Goal: Task Accomplishment & Management: Use online tool/utility

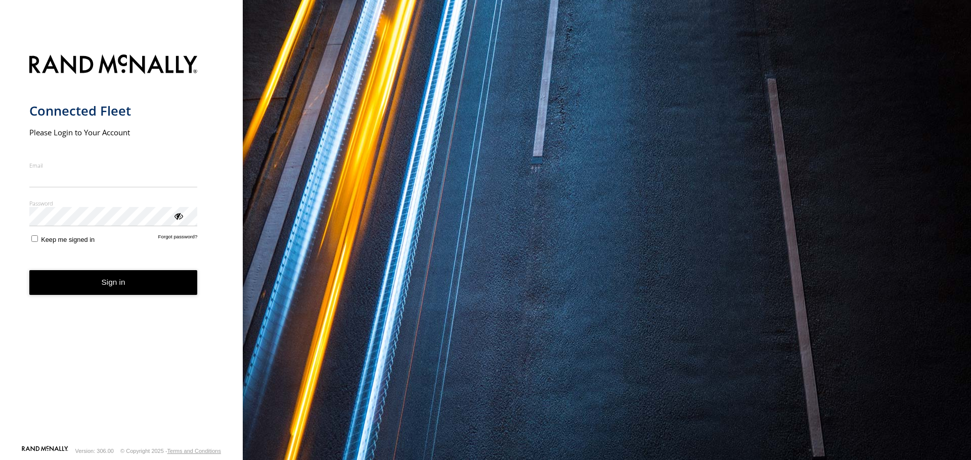
type input "**********"
click at [154, 292] on button "Sign in" at bounding box center [113, 282] width 168 height 25
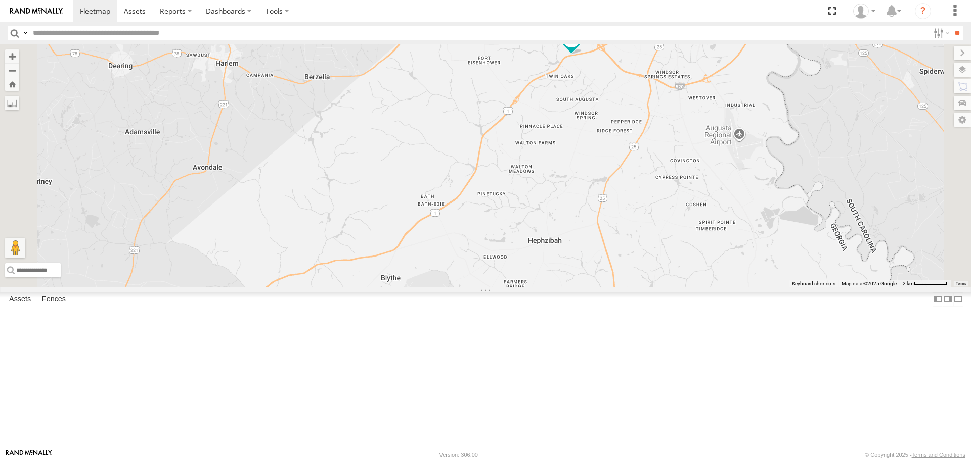
click at [0, 0] on div "All Assets" at bounding box center [0, 0] width 0 height 0
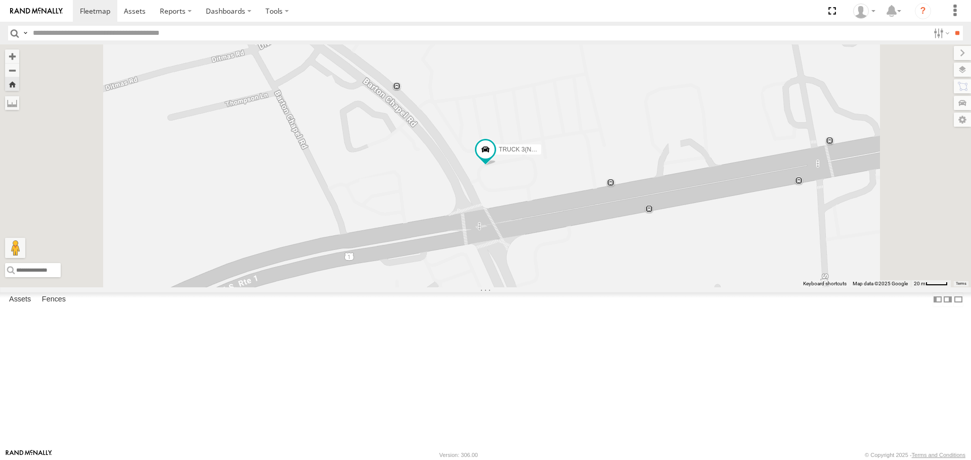
click at [0, 0] on link at bounding box center [0, 0] width 0 height 0
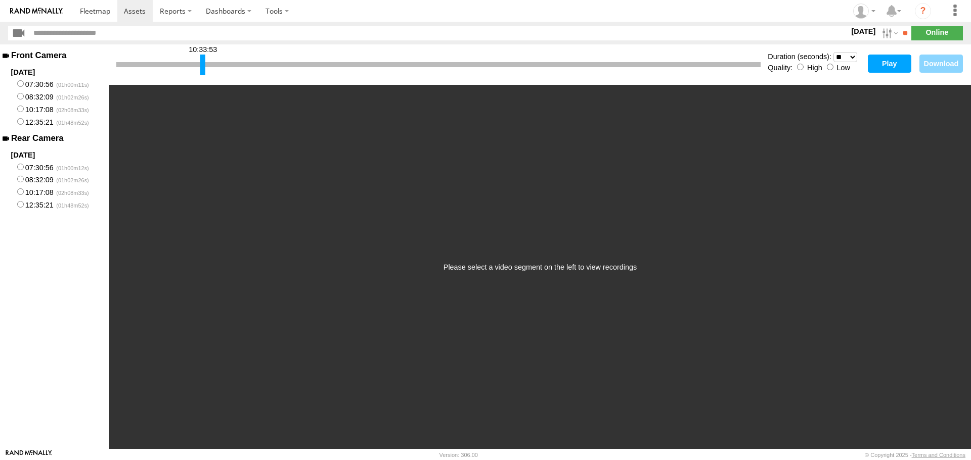
drag, startPoint x: 119, startPoint y: 66, endPoint x: 203, endPoint y: 72, distance: 84.1
click at [203, 72] on div at bounding box center [202, 65] width 5 height 21
click at [202, 73] on div at bounding box center [201, 65] width 5 height 21
click at [902, 66] on button "Play" at bounding box center [888, 64] width 43 height 18
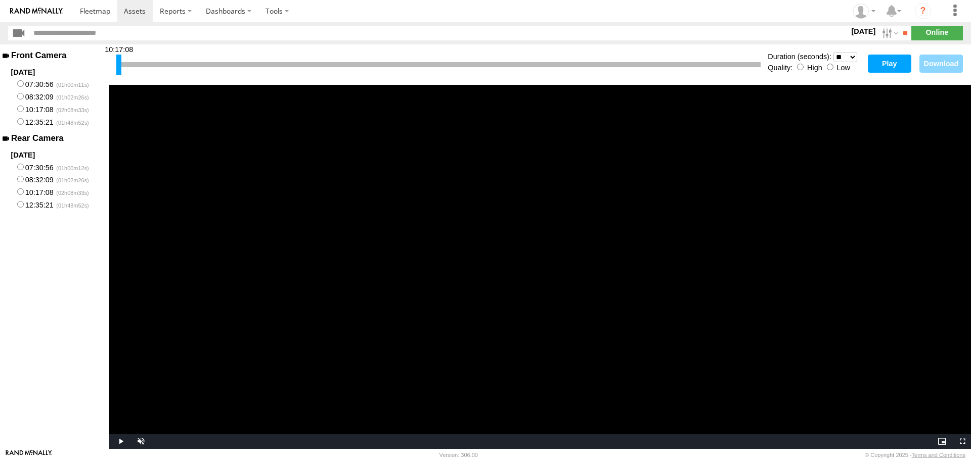
drag, startPoint x: 202, startPoint y: 64, endPoint x: 118, endPoint y: 71, distance: 84.7
click at [118, 71] on div at bounding box center [118, 65] width 5 height 21
click at [16, 95] on label "08:32:09" at bounding box center [54, 96] width 109 height 13
drag, startPoint x: 119, startPoint y: 66, endPoint x: 758, endPoint y: 66, distance: 638.9
click at [758, 66] on div at bounding box center [757, 65] width 5 height 21
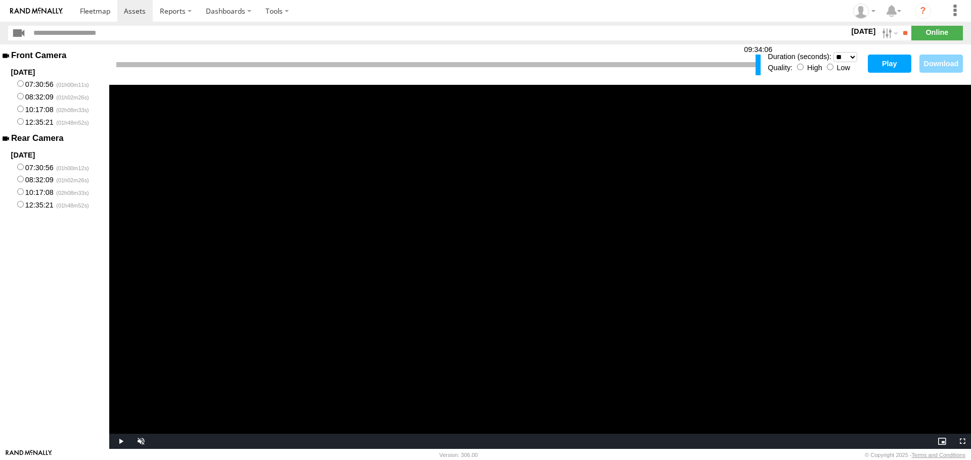
click at [879, 65] on button "Play" at bounding box center [888, 64] width 43 height 18
click at [832, 75] on div "Duration (seconds): * ** ** ** ** ** ** *** *** *** *** Quality: High Low" at bounding box center [814, 65] width 95 height 26
click at [888, 64] on button "Play" at bounding box center [888, 64] width 43 height 18
drag, startPoint x: 759, startPoint y: 65, endPoint x: 720, endPoint y: 67, distance: 39.0
click at [720, 67] on div at bounding box center [718, 65] width 5 height 21
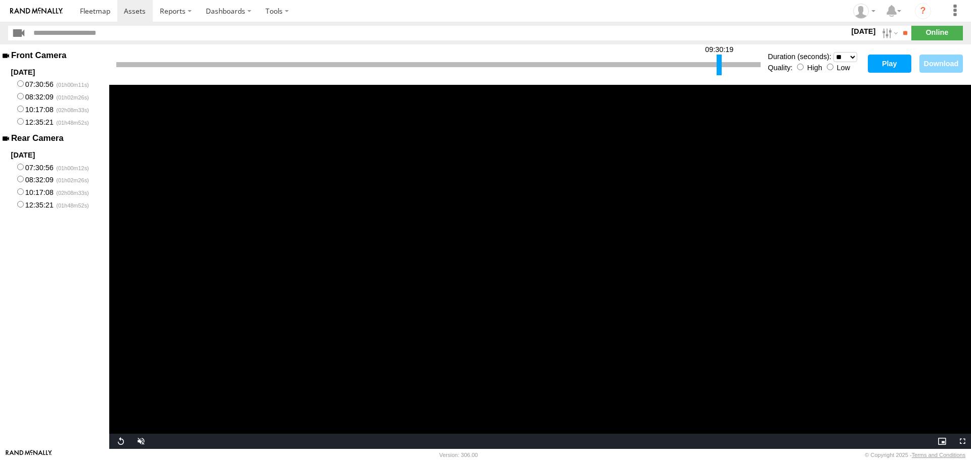
click at [885, 63] on button "Play" at bounding box center [888, 64] width 43 height 18
drag, startPoint x: 119, startPoint y: 66, endPoint x: 195, endPoint y: 62, distance: 75.9
click at [195, 62] on div at bounding box center [194, 65] width 5 height 21
click at [878, 36] on label at bounding box center [889, 33] width 22 height 15
click at [0, 0] on label at bounding box center [0, 0] width 0 height 0
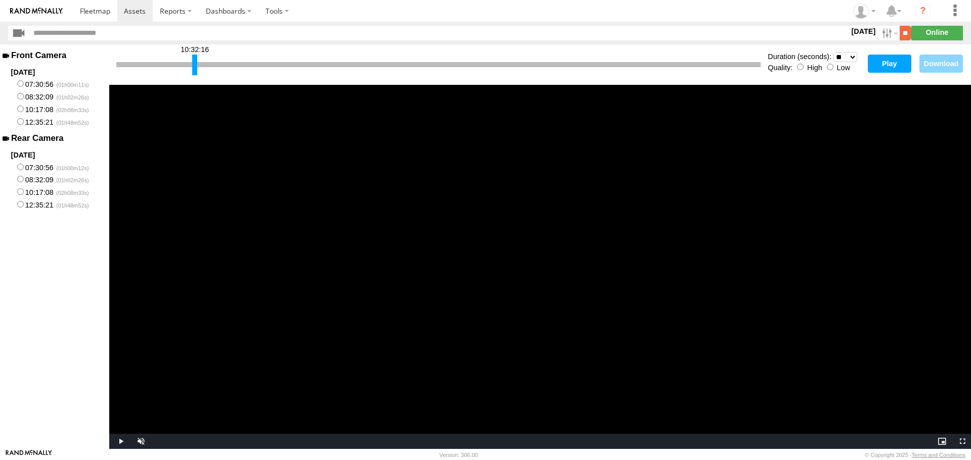
click at [900, 33] on input "**" at bounding box center [905, 33] width 12 height 15
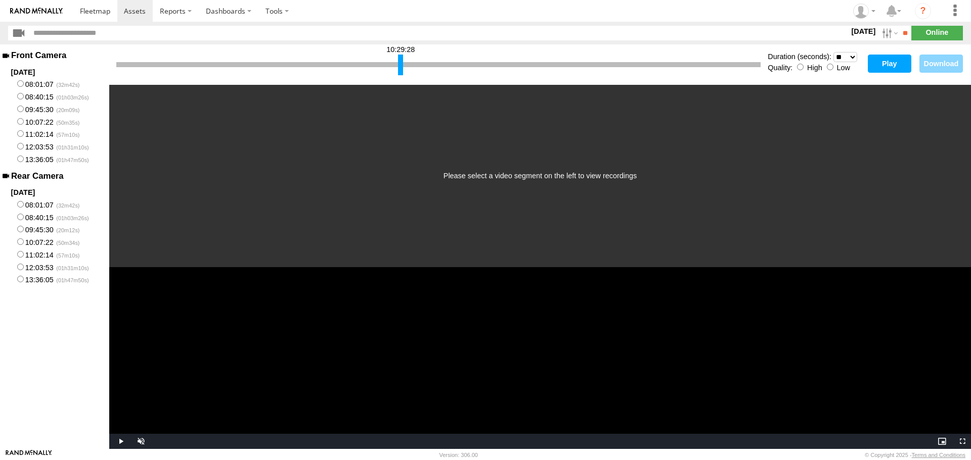
drag, startPoint x: 117, startPoint y: 63, endPoint x: 399, endPoint y: 71, distance: 281.7
click at [399, 71] on div at bounding box center [400, 65] width 5 height 21
click at [894, 69] on button "Play" at bounding box center [888, 64] width 43 height 18
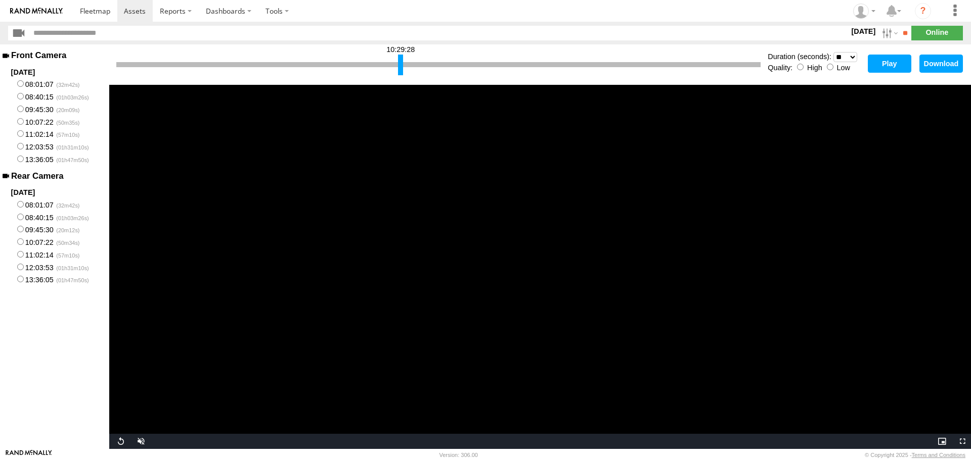
click at [409, 64] on div at bounding box center [438, 64] width 644 height 5
drag, startPoint x: 400, startPoint y: 69, endPoint x: 416, endPoint y: 68, distance: 15.2
click at [416, 68] on div at bounding box center [415, 65] width 5 height 21
click at [885, 66] on button "Play" at bounding box center [888, 64] width 43 height 18
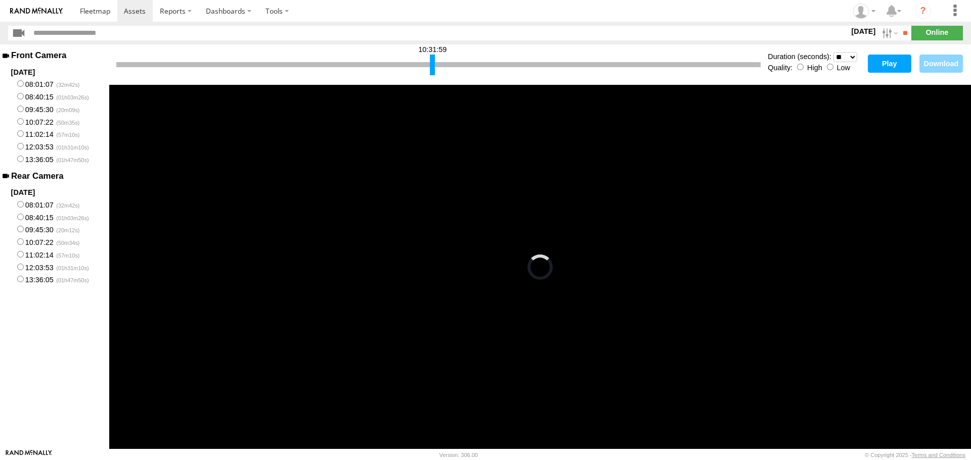
drag, startPoint x: 415, startPoint y: 67, endPoint x: 432, endPoint y: 63, distance: 17.2
click at [432, 63] on div at bounding box center [432, 65] width 5 height 21
drag, startPoint x: 432, startPoint y: 64, endPoint x: 440, endPoint y: 63, distance: 8.2
click at [440, 63] on div at bounding box center [440, 65] width 5 height 21
drag, startPoint x: 440, startPoint y: 64, endPoint x: 448, endPoint y: 63, distance: 8.2
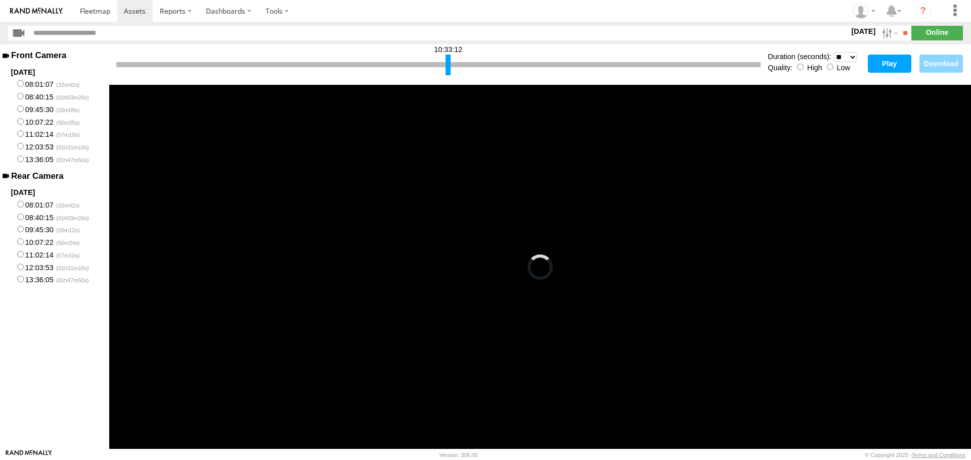
click at [448, 63] on div at bounding box center [447, 65] width 5 height 21
click at [878, 69] on button "Play" at bounding box center [888, 64] width 43 height 18
drag, startPoint x: 119, startPoint y: 62, endPoint x: 440, endPoint y: 60, distance: 321.5
click at [440, 60] on div at bounding box center [440, 65] width 5 height 21
click at [897, 62] on button "Play" at bounding box center [888, 64] width 43 height 18
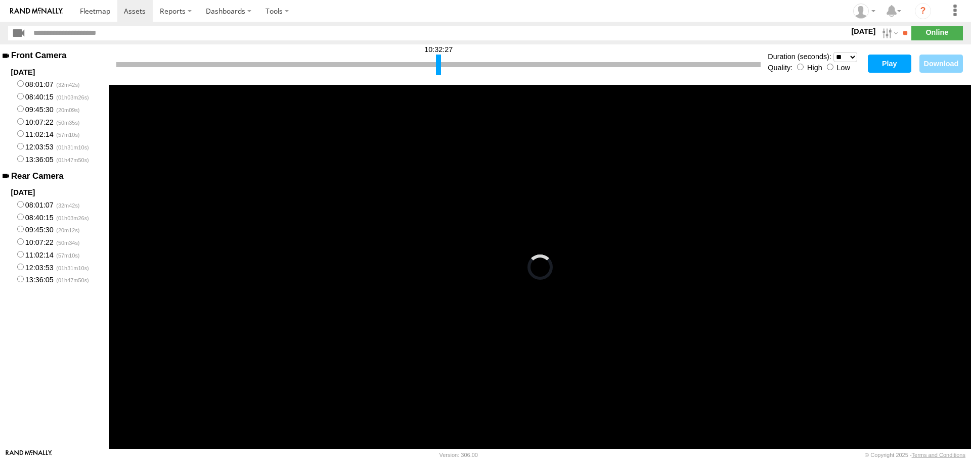
click at [437, 67] on div at bounding box center [438, 65] width 5 height 21
click at [879, 70] on button "Play" at bounding box center [888, 64] width 43 height 18
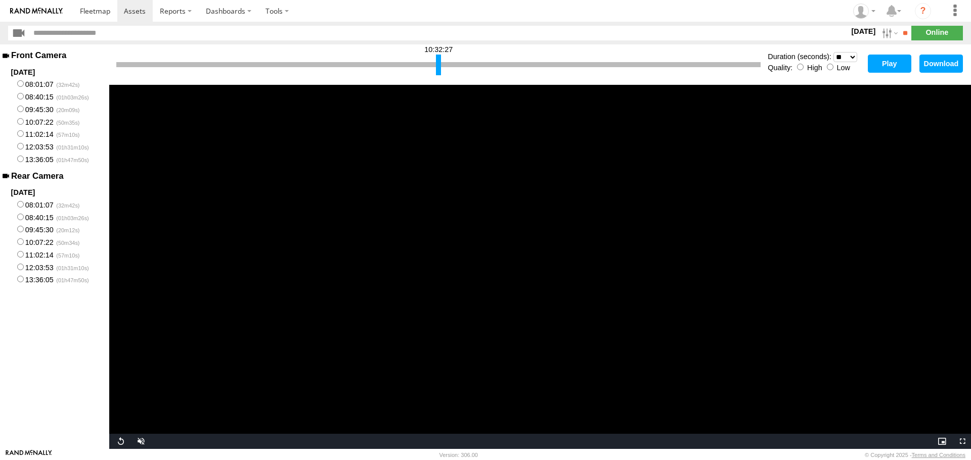
click at [443, 66] on div at bounding box center [438, 64] width 644 height 5
click at [441, 64] on div at bounding box center [441, 65] width 5 height 21
click at [445, 63] on div at bounding box center [438, 64] width 644 height 5
click at [445, 64] on div at bounding box center [444, 65] width 5 height 21
click at [445, 64] on div at bounding box center [445, 65] width 5 height 21
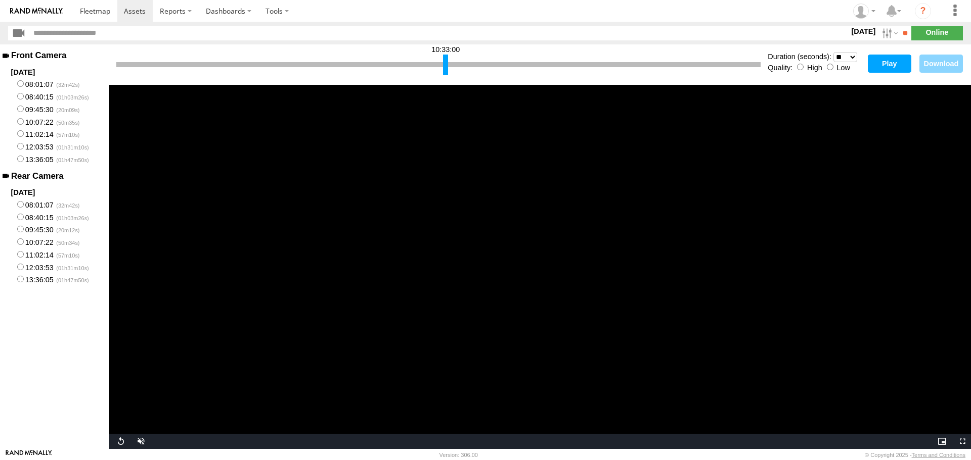
click at [881, 69] on button "Play" at bounding box center [888, 64] width 43 height 18
